Goal: Information Seeking & Learning: Learn about a topic

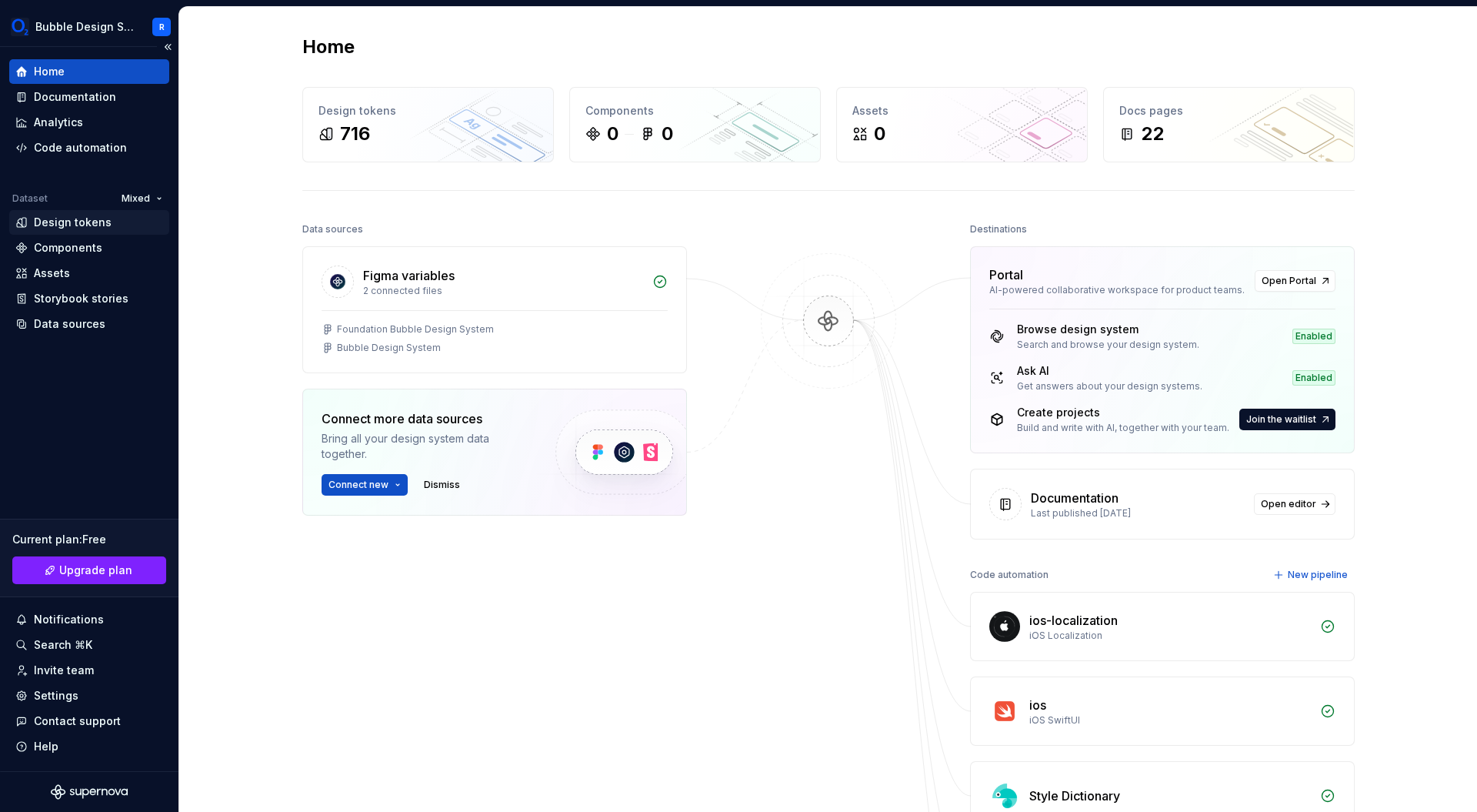
click at [70, 219] on div "Design tokens" at bounding box center [72, 222] width 78 height 15
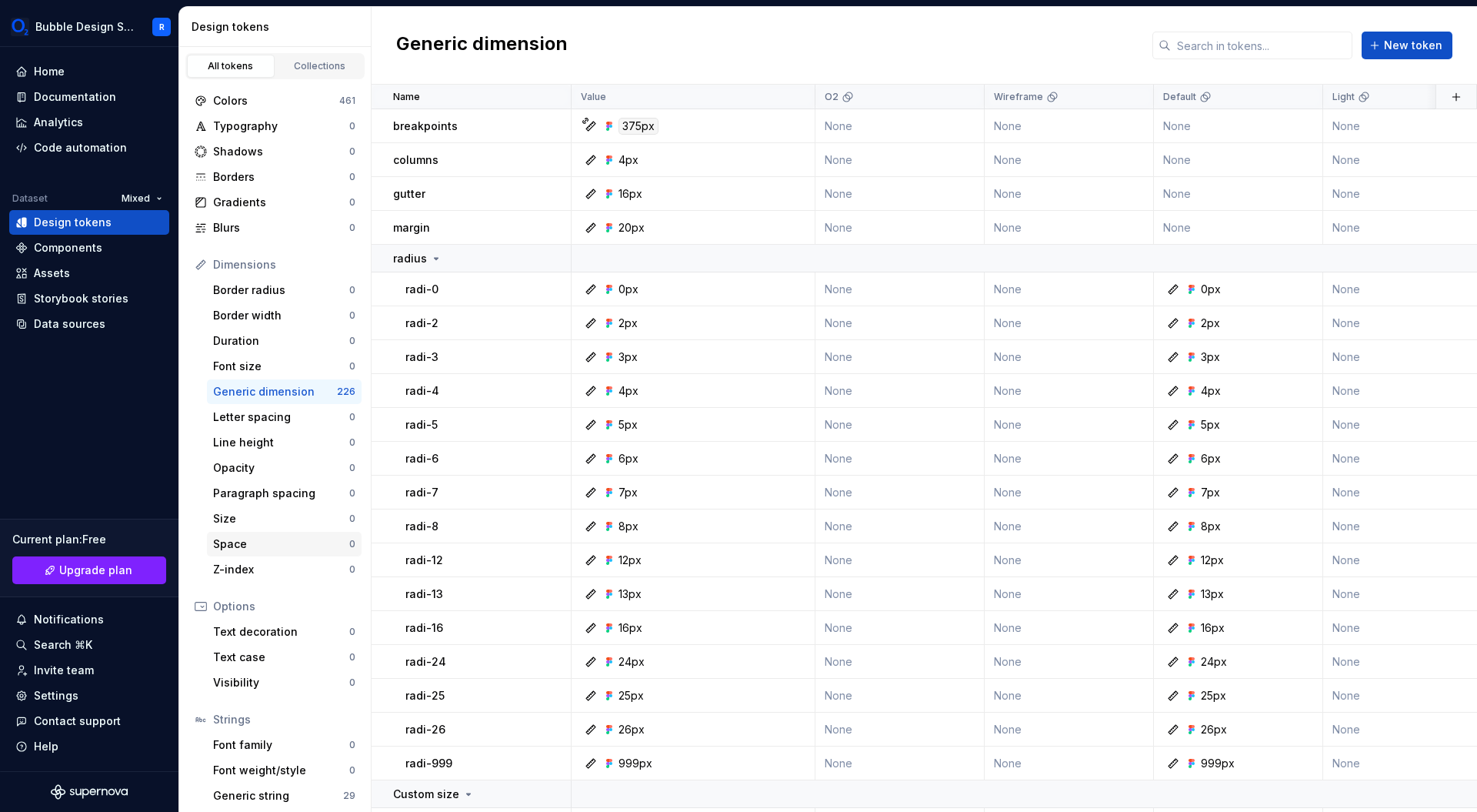
scroll to position [31, 0]
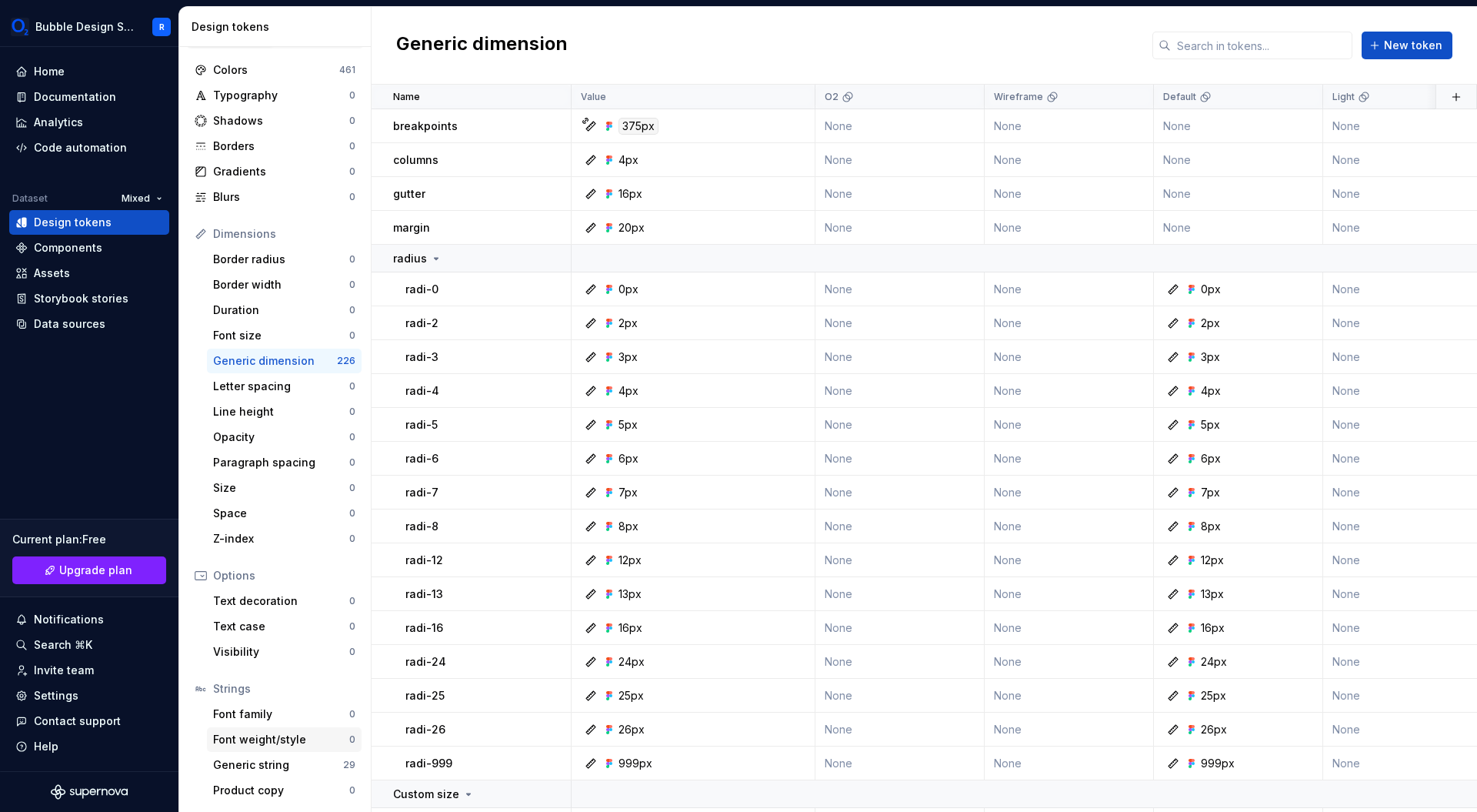
click at [274, 737] on div "Font weight/style" at bounding box center [281, 739] width 137 height 15
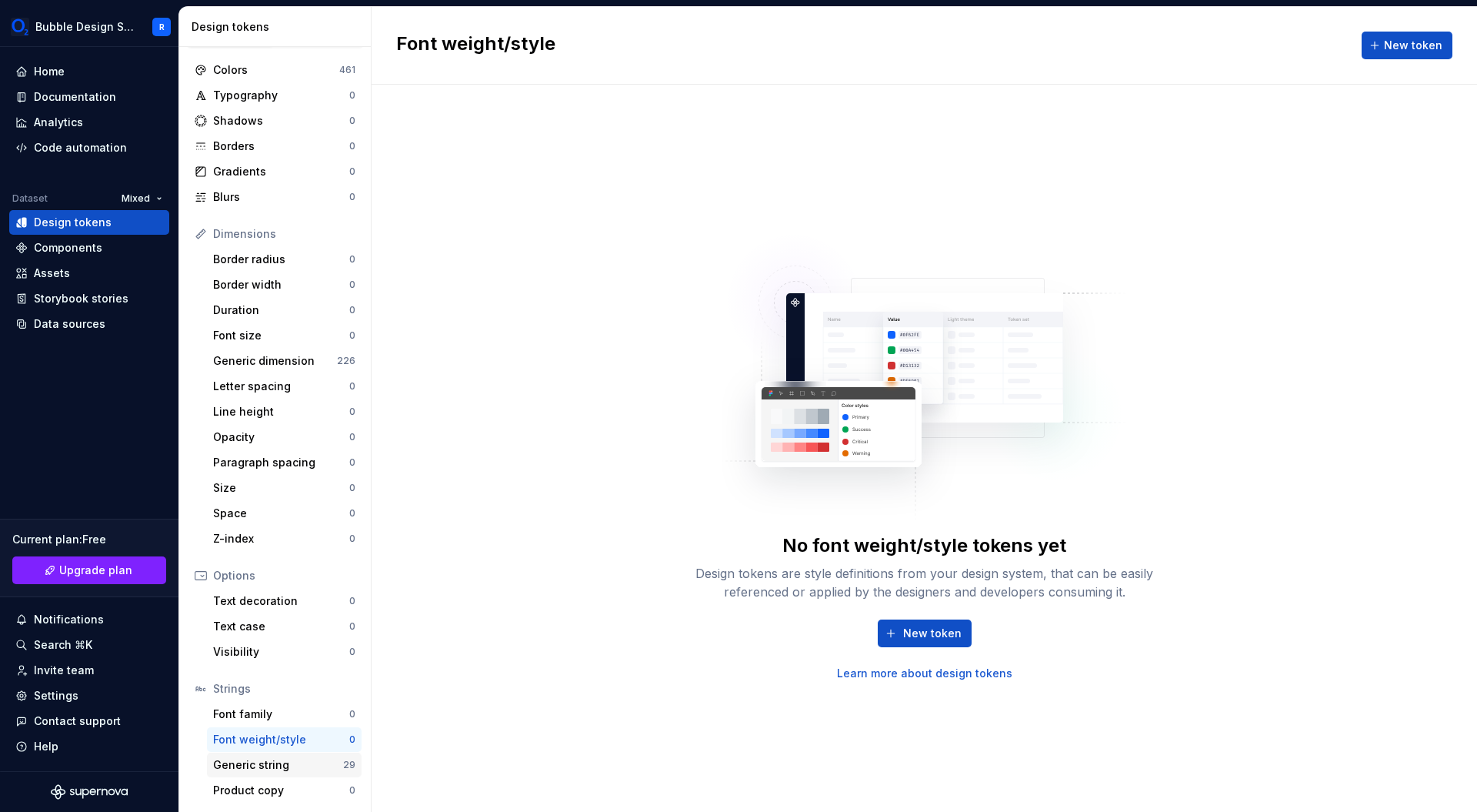
click at [278, 758] on div "Generic string" at bounding box center [278, 764] width 130 height 15
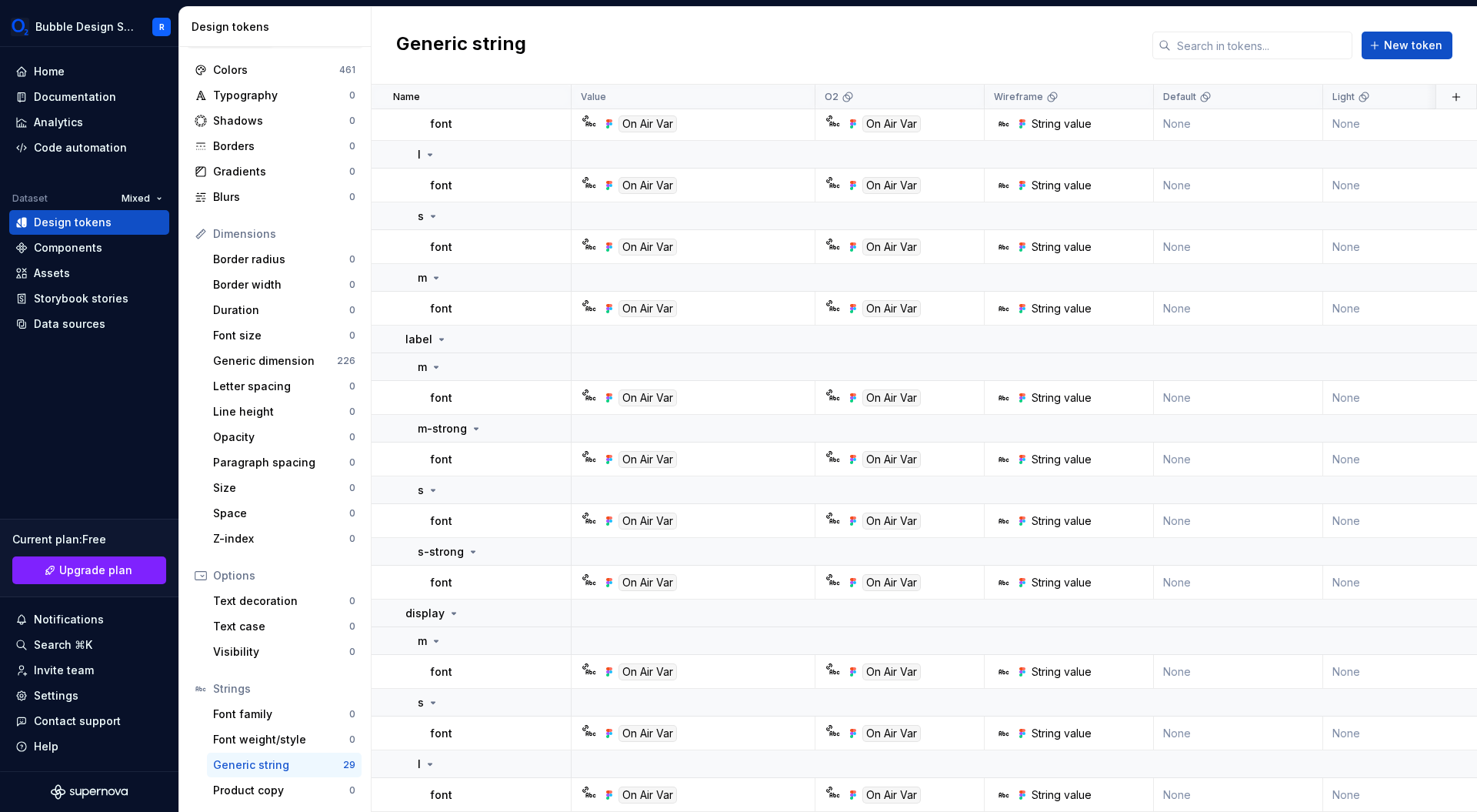
scroll to position [1035, 0]
click at [277, 712] on div "Font family" at bounding box center [281, 713] width 137 height 15
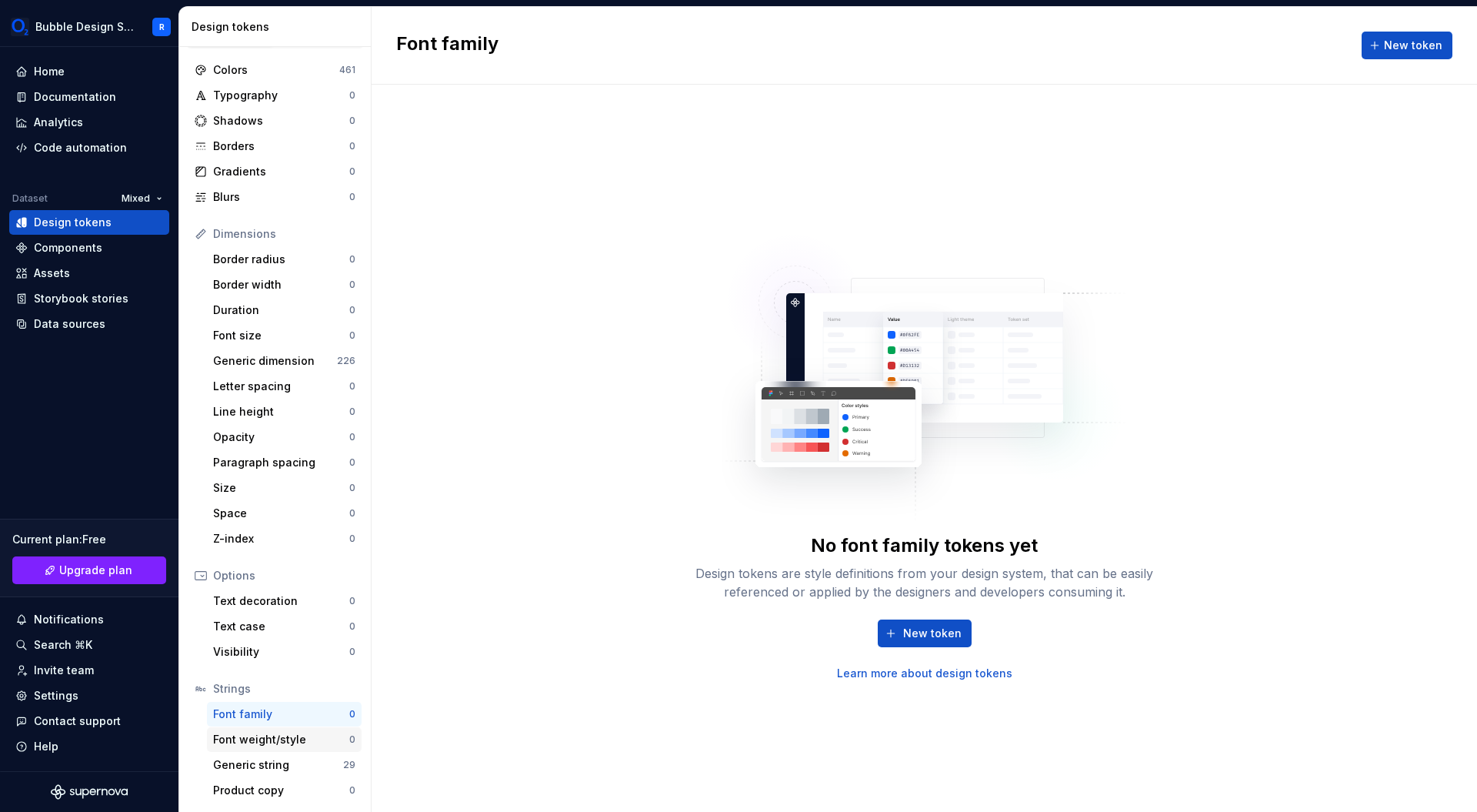
click at [277, 735] on div "Font weight/style" at bounding box center [281, 739] width 137 height 15
click at [270, 764] on div "Generic string" at bounding box center [278, 764] width 130 height 15
